Goal: Find specific page/section: Find specific page/section

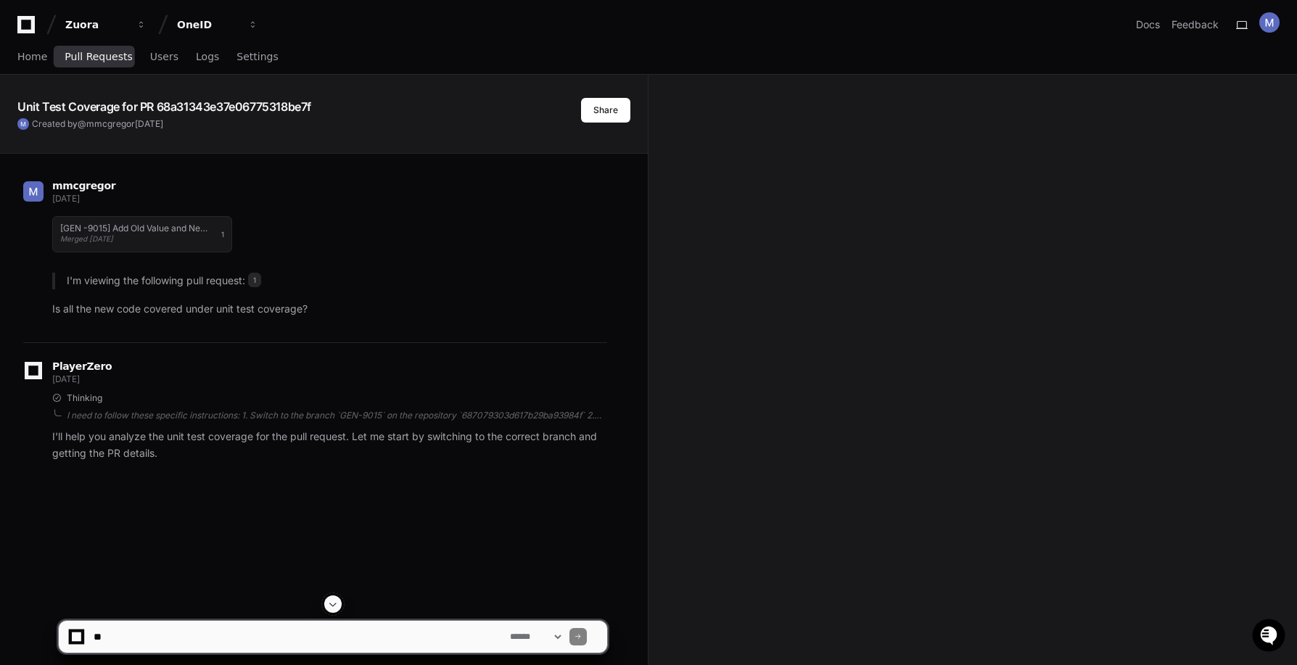
click at [100, 59] on span "Pull Requests" at bounding box center [98, 56] width 67 height 9
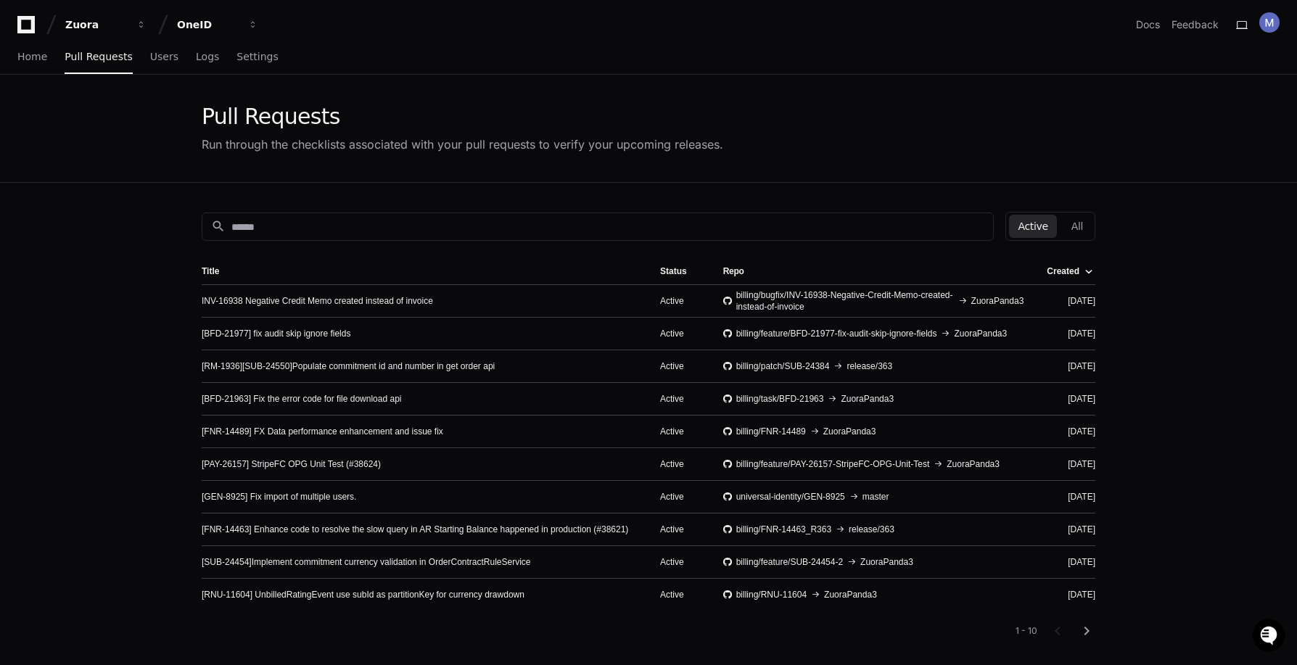
click at [292, 212] on div "search Active All" at bounding box center [649, 226] width 894 height 29
click at [292, 226] on input at bounding box center [607, 227] width 753 height 15
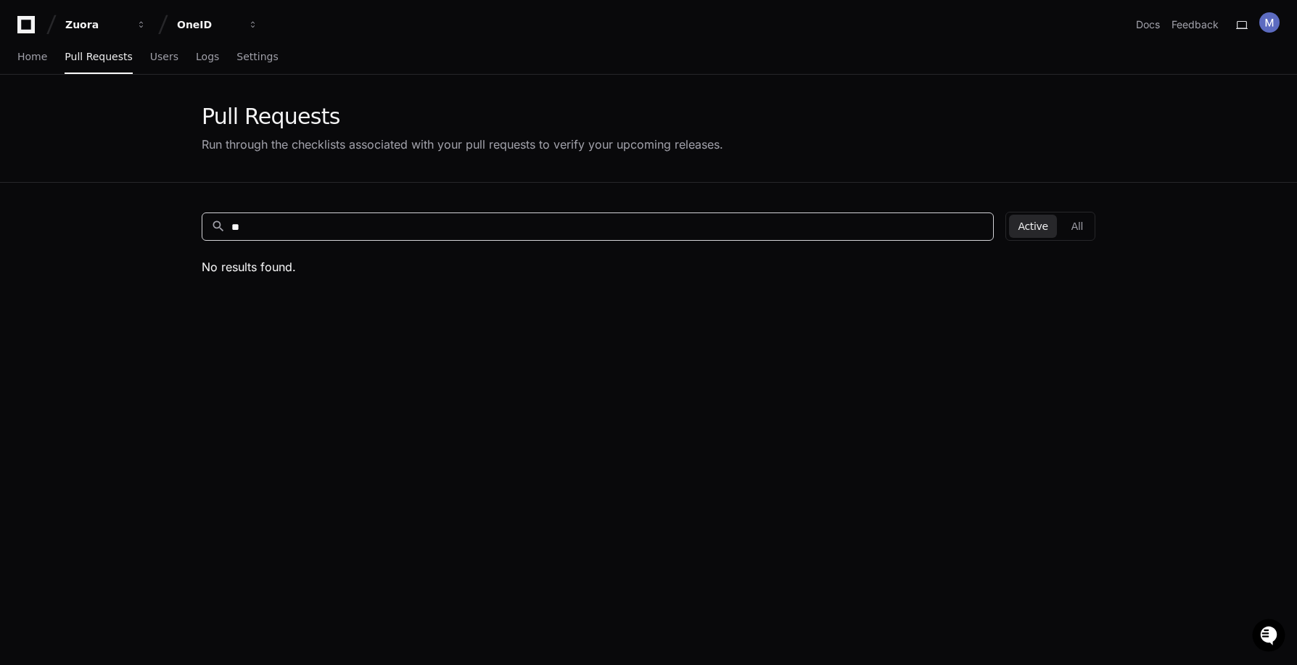
type input "*"
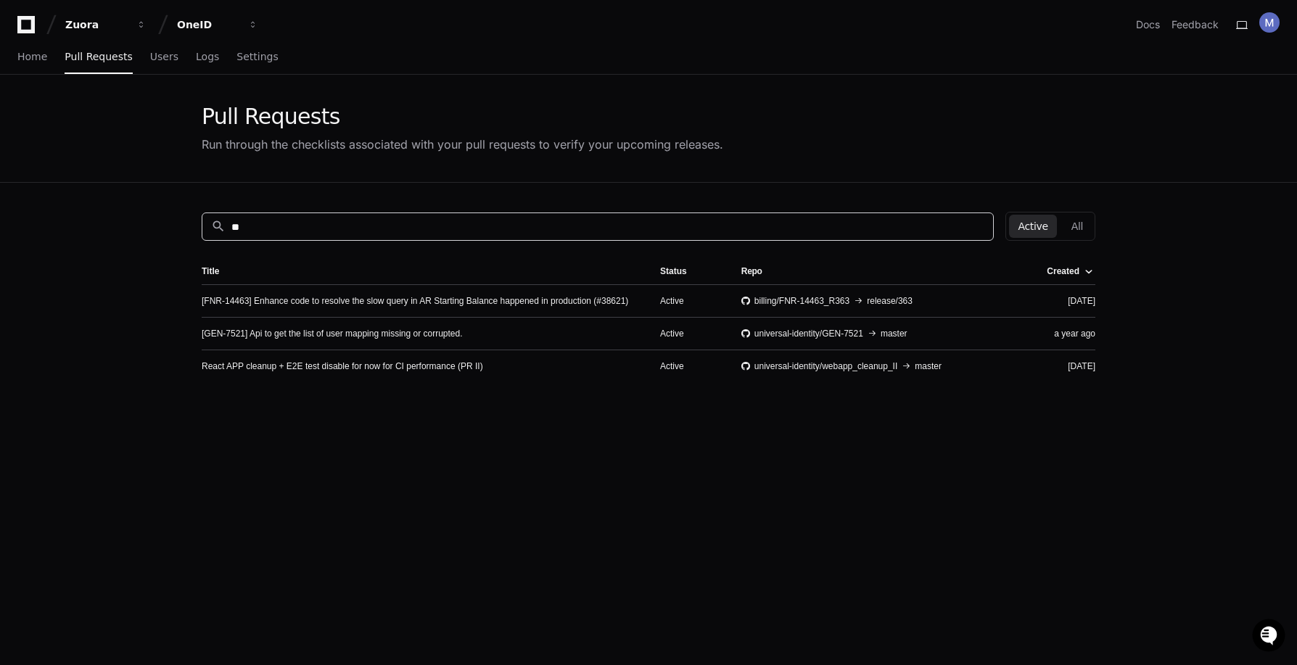
type input "*"
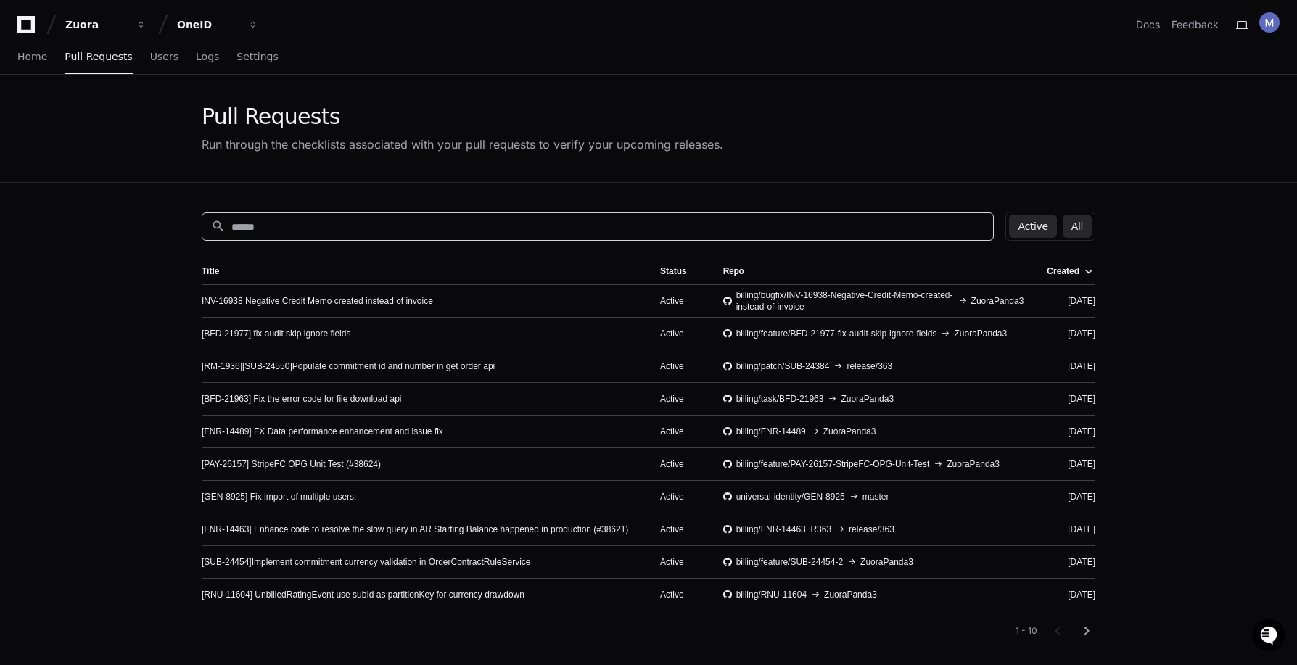
click at [1083, 224] on button "All" at bounding box center [1077, 226] width 29 height 23
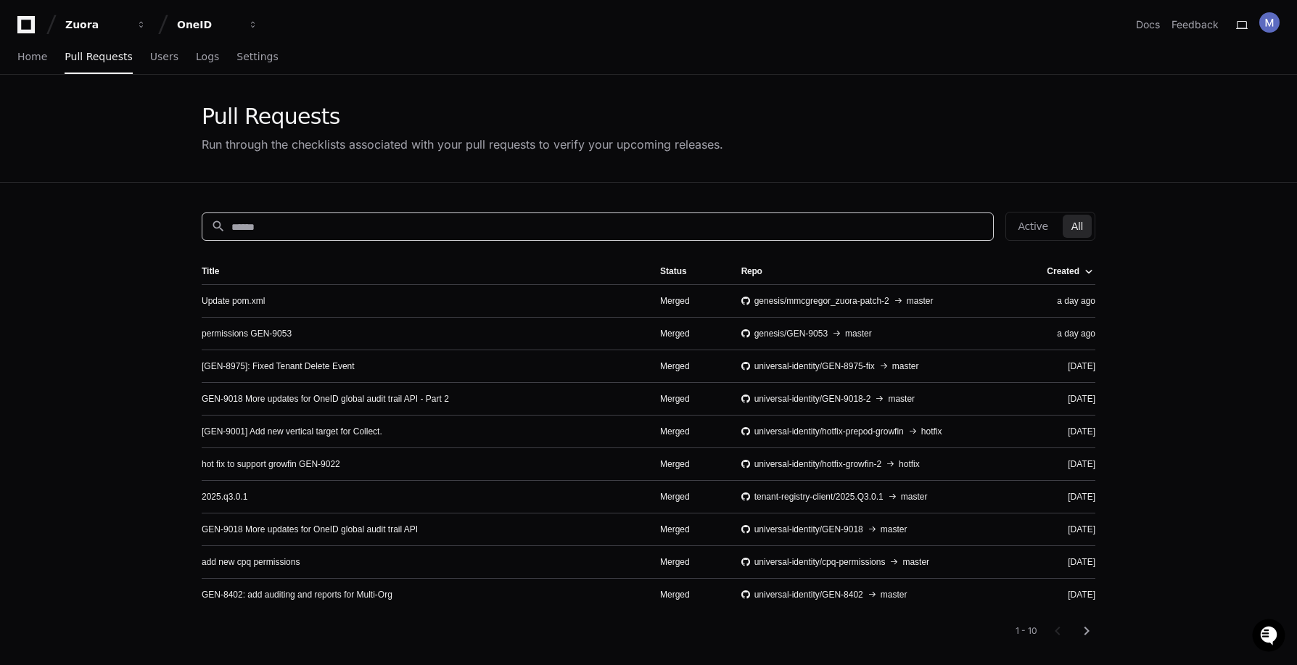
click at [356, 221] on input at bounding box center [607, 227] width 753 height 15
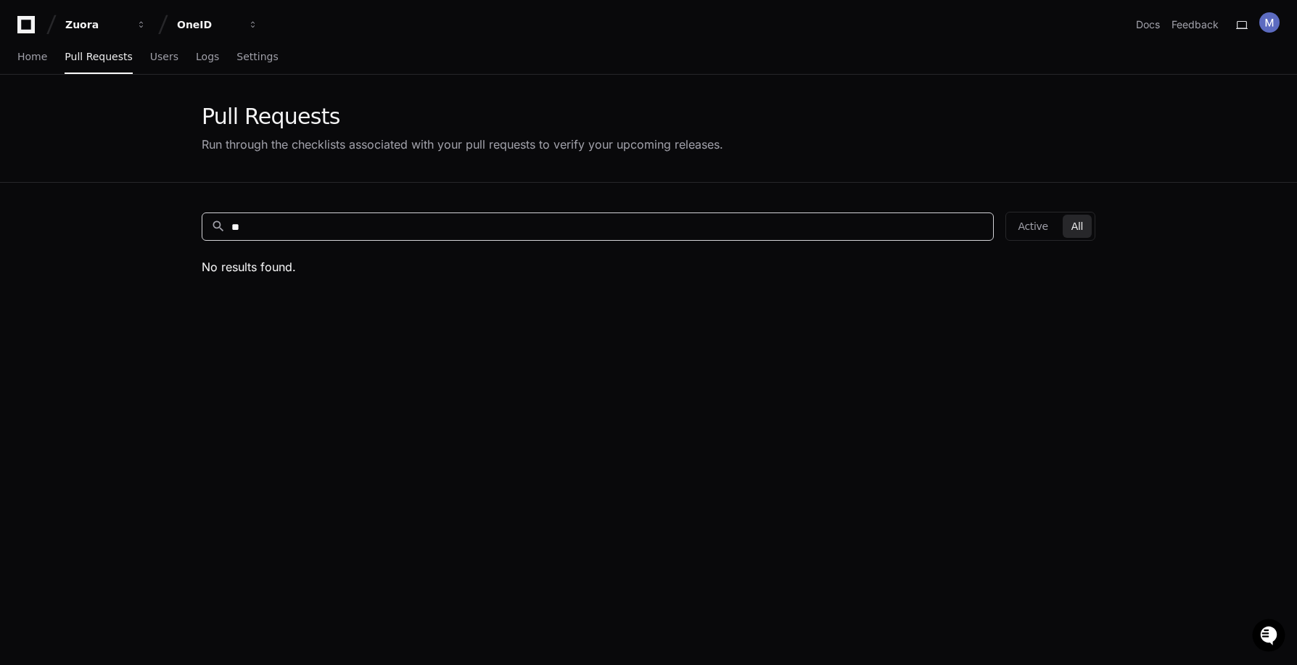
type input "*"
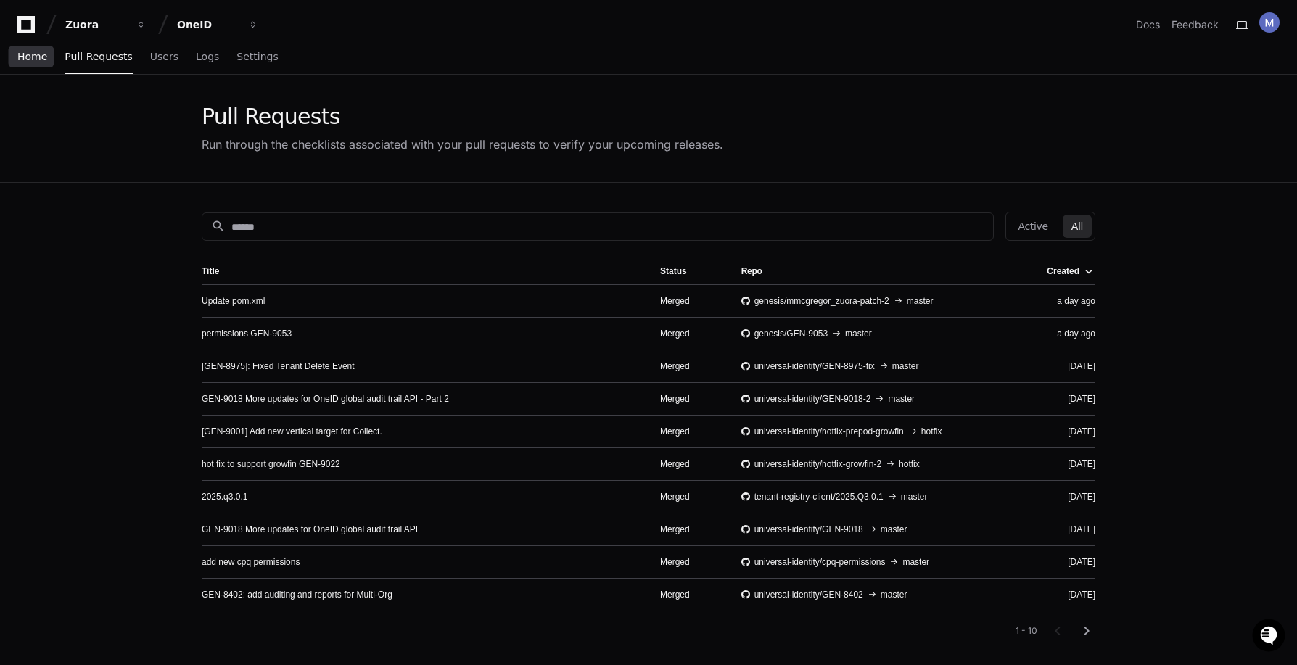
click at [41, 57] on span "Home" at bounding box center [32, 56] width 30 height 9
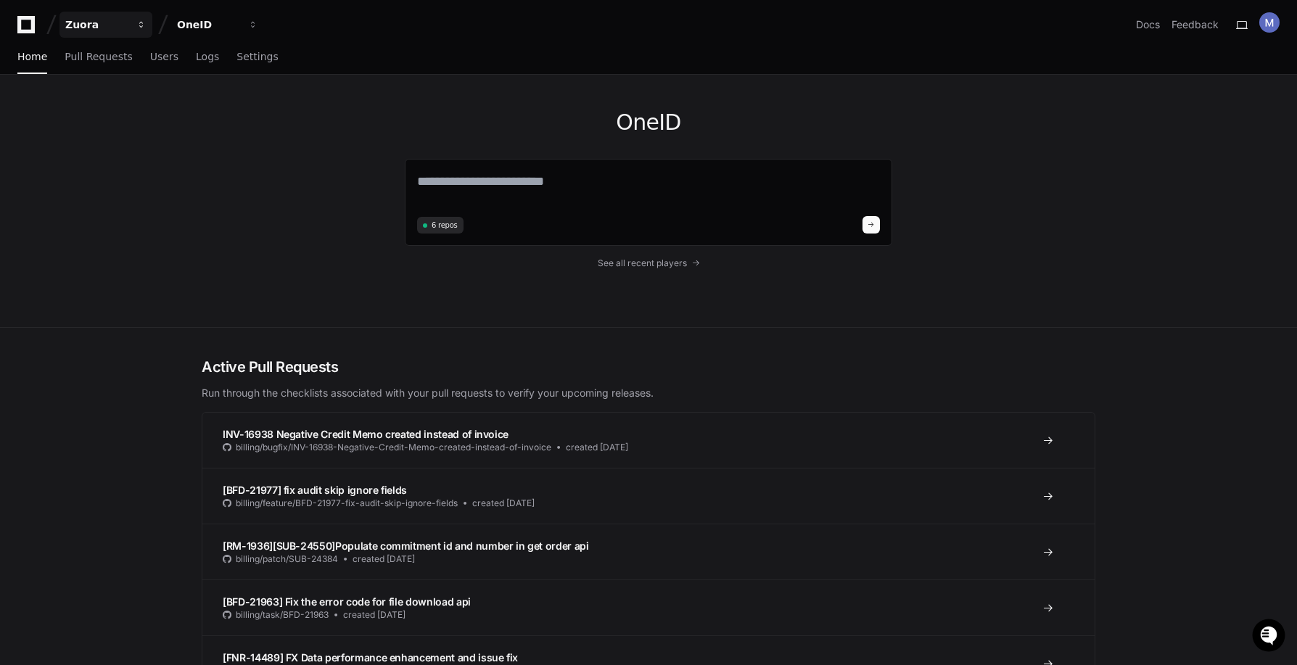
click at [84, 22] on div "Zuora" at bounding box center [96, 24] width 62 height 15
click at [155, 75] on link "Manage Organizations" at bounding box center [180, 76] width 186 height 19
click at [92, 60] on span "Pull Requests" at bounding box center [98, 56] width 67 height 9
